Goal: Navigation & Orientation: Find specific page/section

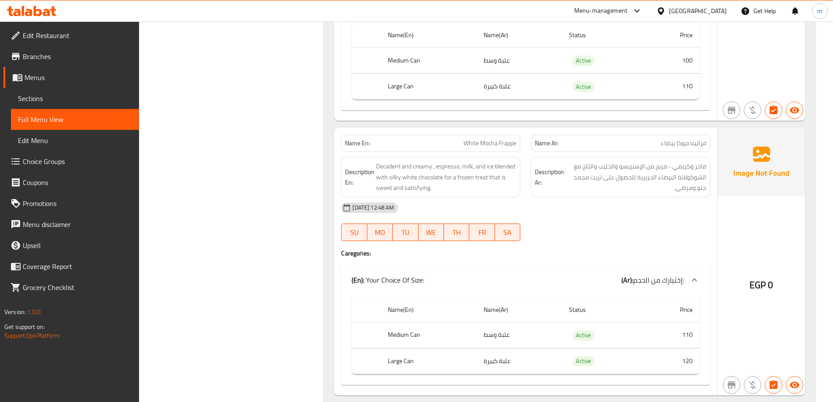
scroll to position [1186, 0]
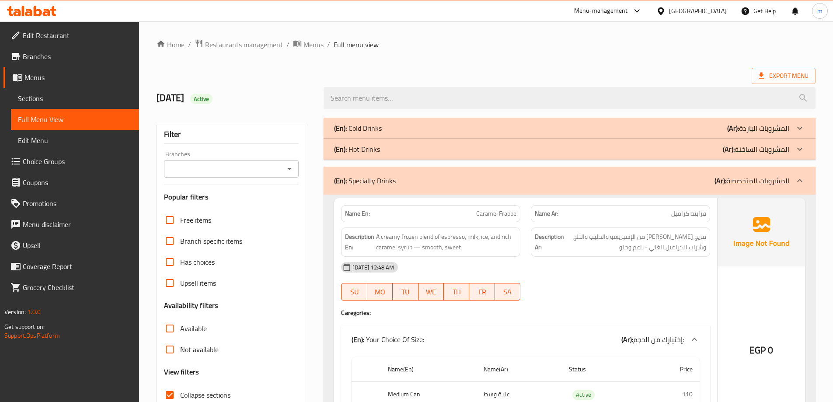
scroll to position [1011, 0]
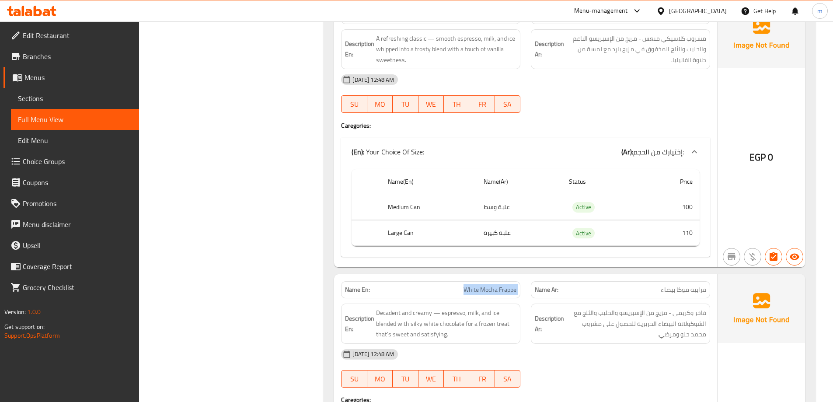
click at [58, 41] on span "Edit Restaurant" at bounding box center [77, 35] width 109 height 10
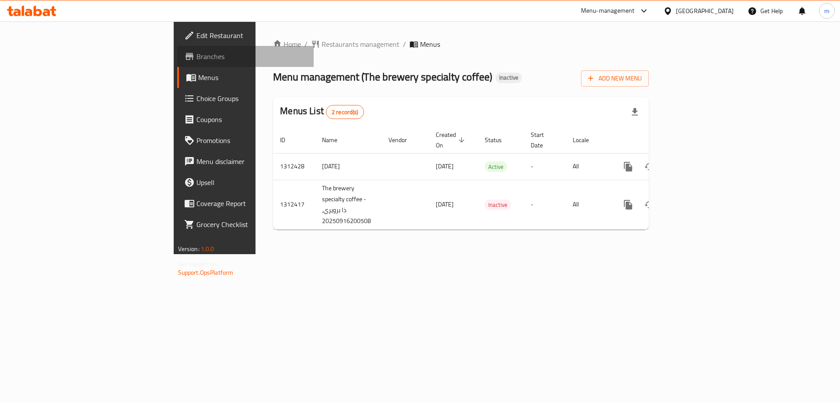
click at [196, 58] on span "Branches" at bounding box center [251, 56] width 111 height 10
